Goal: Transaction & Acquisition: Book appointment/travel/reservation

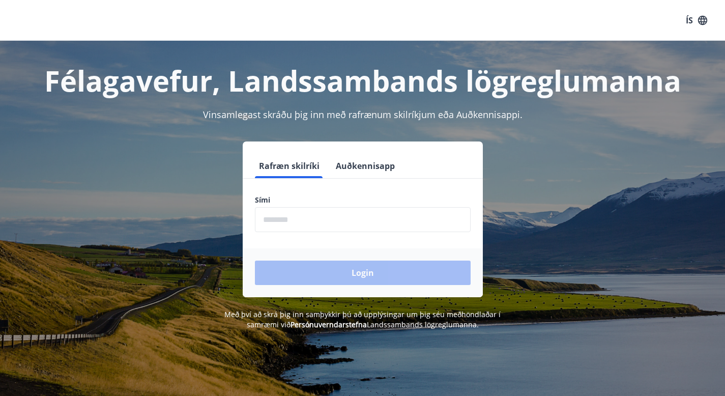
click at [320, 222] on input "phone" at bounding box center [363, 219] width 216 height 25
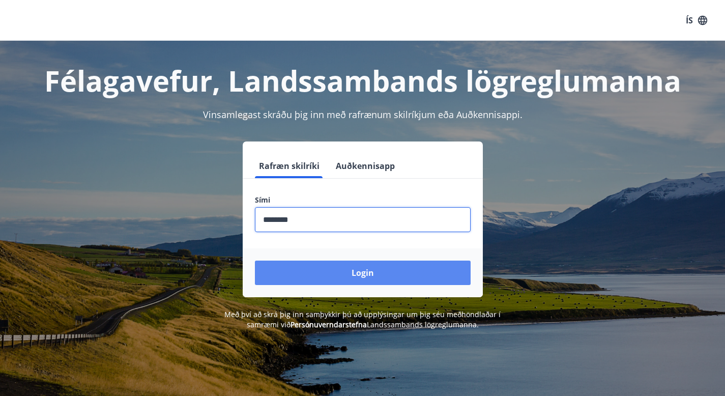
type input "********"
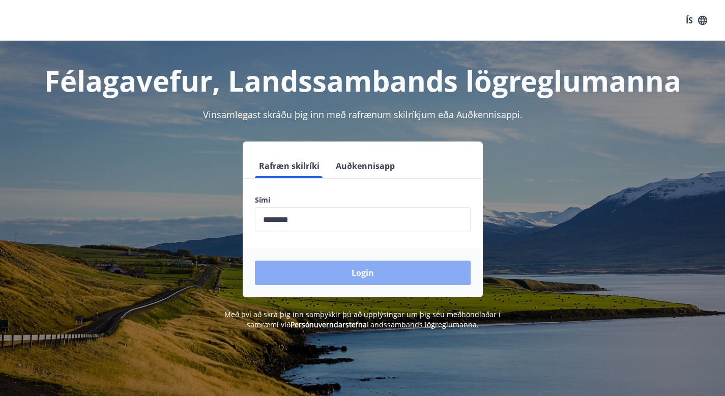
click at [323, 268] on button "Login" at bounding box center [363, 273] width 216 height 24
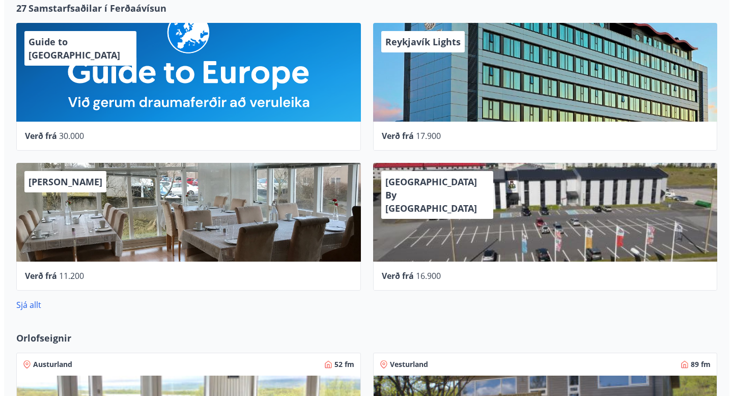
scroll to position [586, 0]
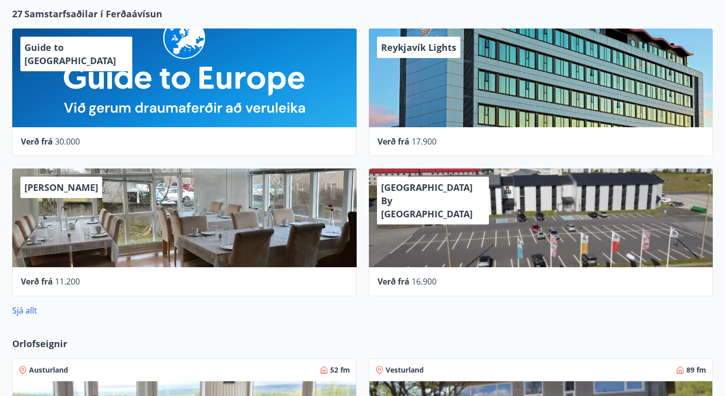
click at [369, 90] on div "Reykjavík Lights" at bounding box center [541, 77] width 344 height 99
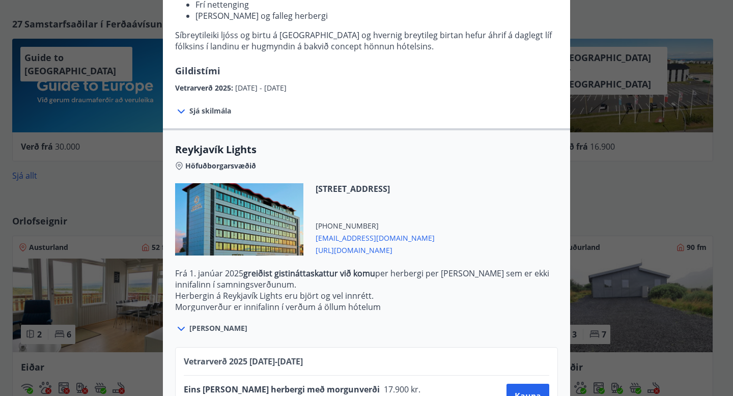
scroll to position [269, 0]
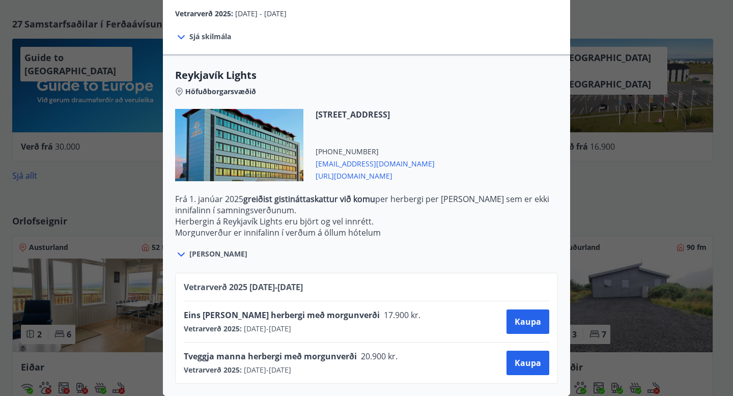
click at [181, 248] on icon at bounding box center [181, 254] width 12 height 12
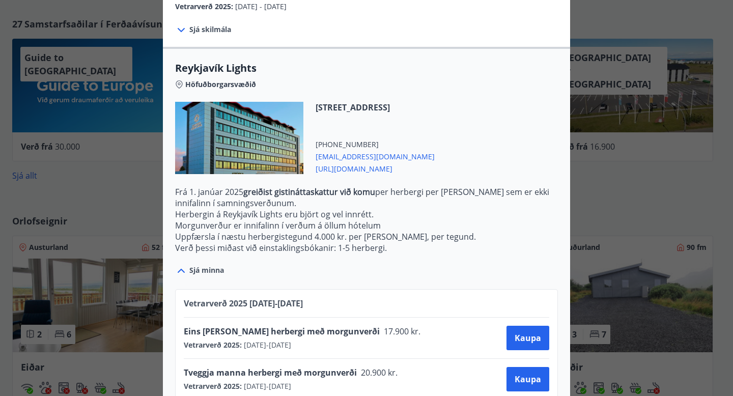
scroll to position [292, 0]
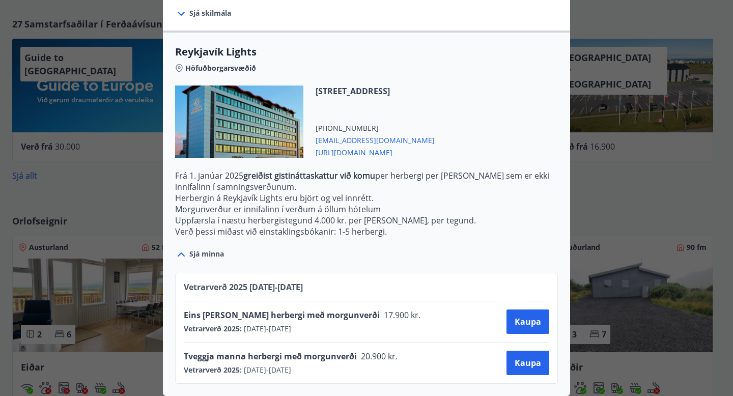
click at [182, 248] on icon at bounding box center [181, 254] width 12 height 12
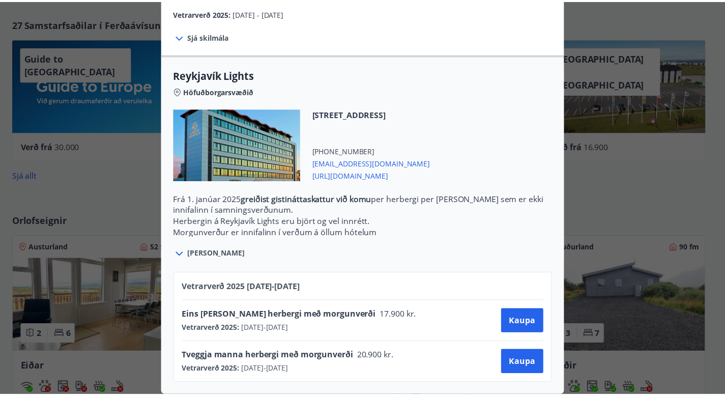
scroll to position [0, 0]
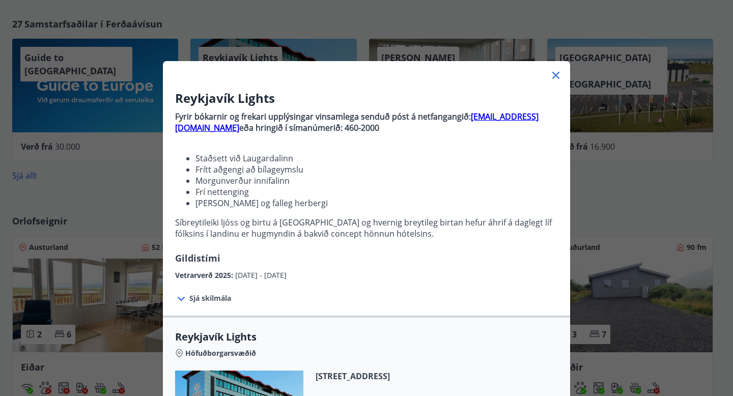
click at [135, 213] on div "Reykjavík Lights Fyrir bókarnir og frekari upplýsingar vinsamlega senduð póst á…" at bounding box center [366, 198] width 733 height 396
click at [133, 207] on div "Reykjavík Lights Fyrir bókarnir og frekari upplýsingar vinsamlega senduð póst á…" at bounding box center [366, 198] width 733 height 396
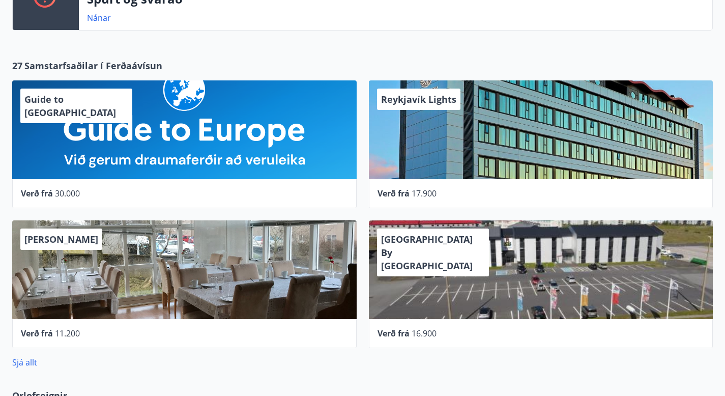
scroll to position [532, 0]
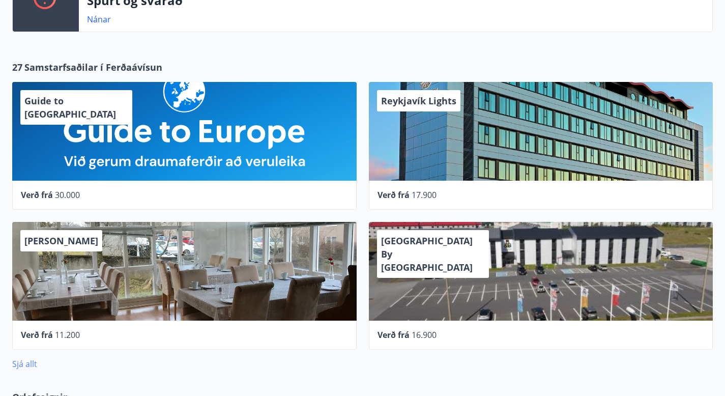
click at [22, 358] on link "Sjá allt" at bounding box center [24, 363] width 25 height 11
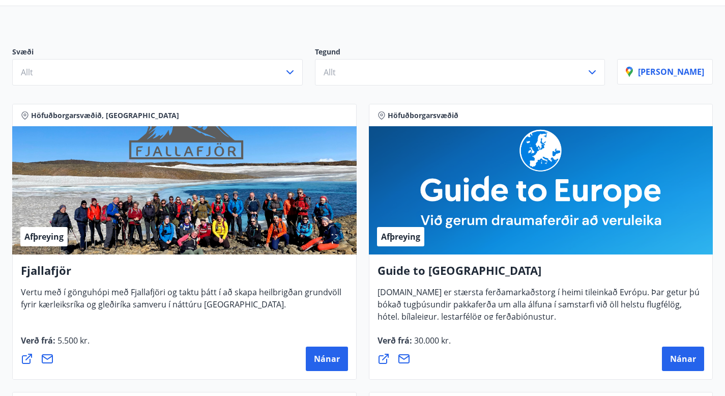
scroll to position [83, 0]
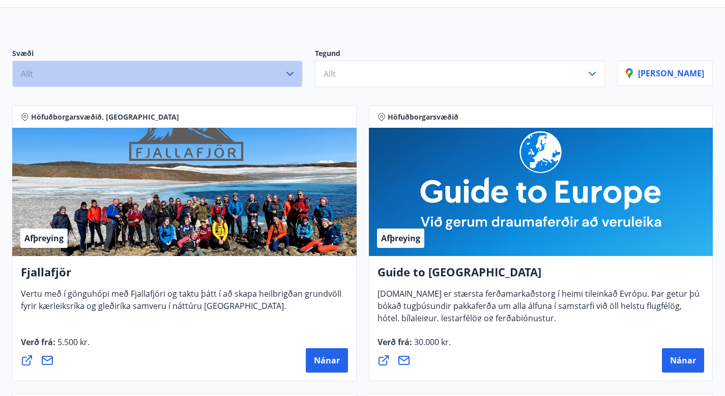
click at [157, 75] on button "Allt" at bounding box center [157, 74] width 291 height 26
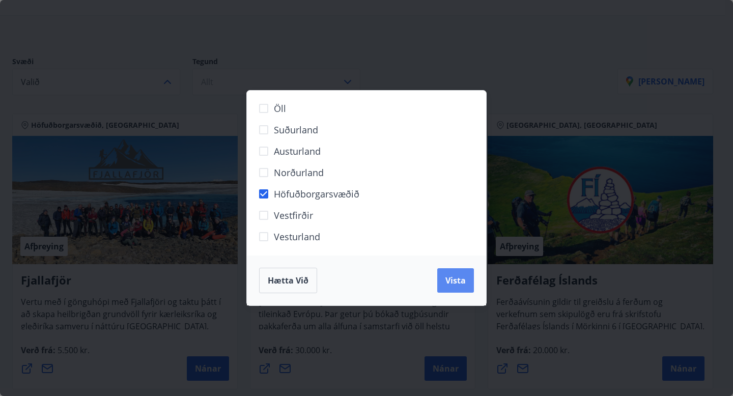
click at [445, 277] on span "Vista" at bounding box center [455, 280] width 20 height 11
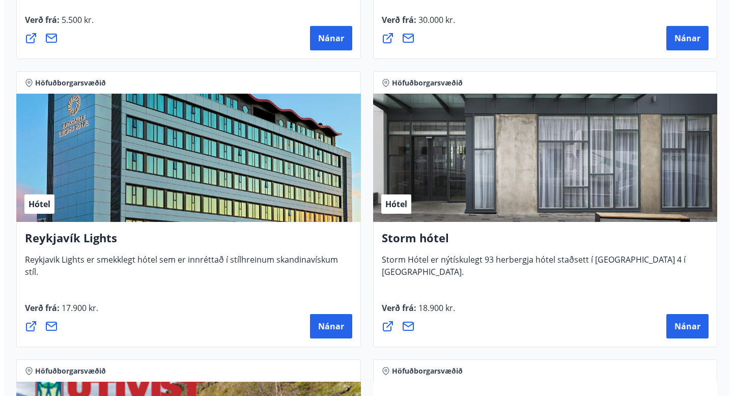
scroll to position [460, 0]
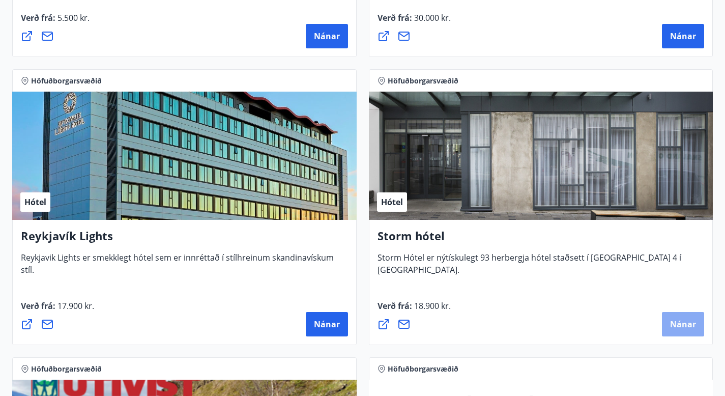
click at [662, 312] on button "Nánar" at bounding box center [683, 324] width 42 height 24
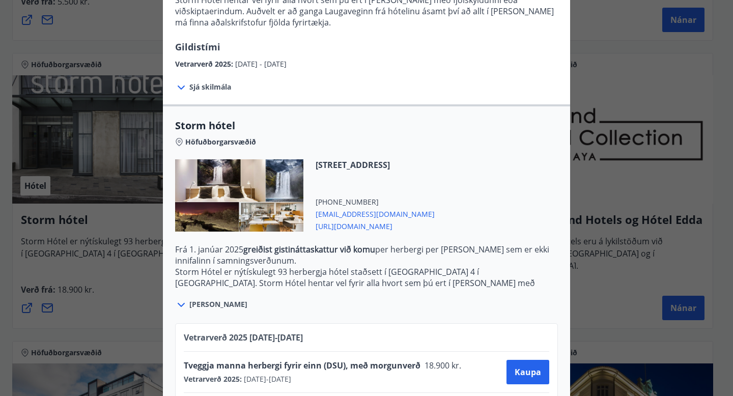
scroll to position [196, 0]
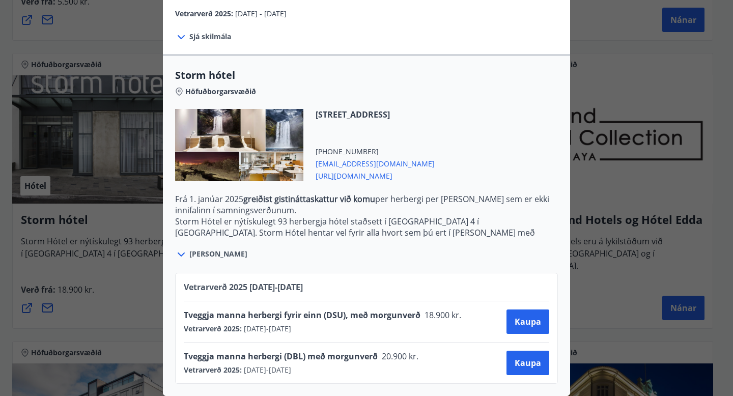
click at [131, 227] on div "Storm hótel Aðeins er hægt að bóka stéttarfélagsverð með því að hafa samband í …" at bounding box center [366, 198] width 733 height 396
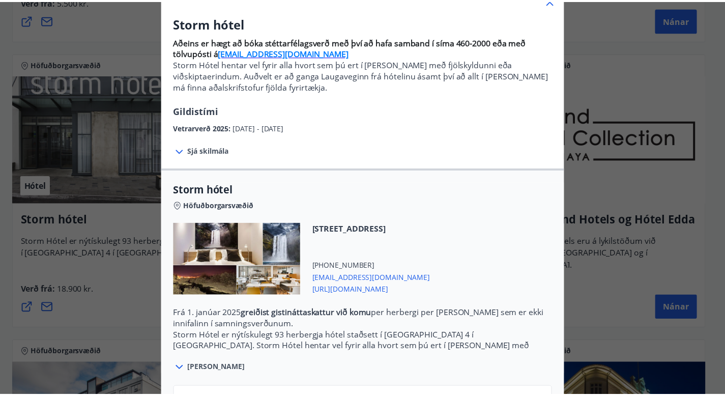
scroll to position [21, 0]
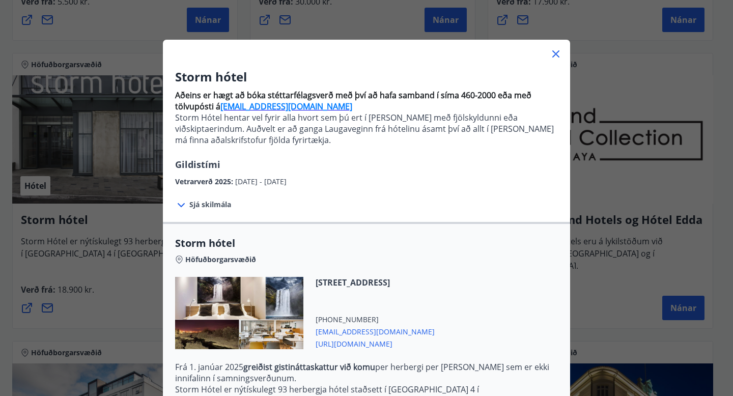
click at [553, 52] on icon at bounding box center [555, 53] width 7 height 7
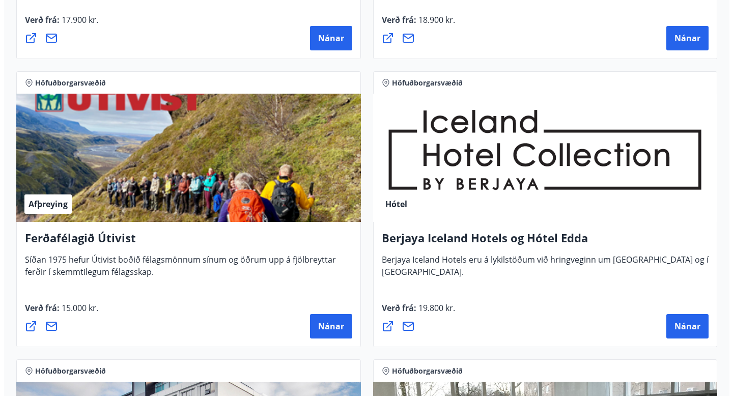
scroll to position [813, 0]
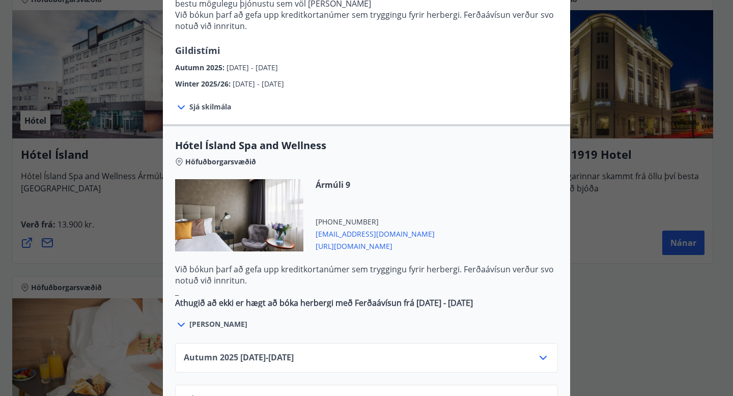
scroll to position [345, 0]
